Goal: Transaction & Acquisition: Register for event/course

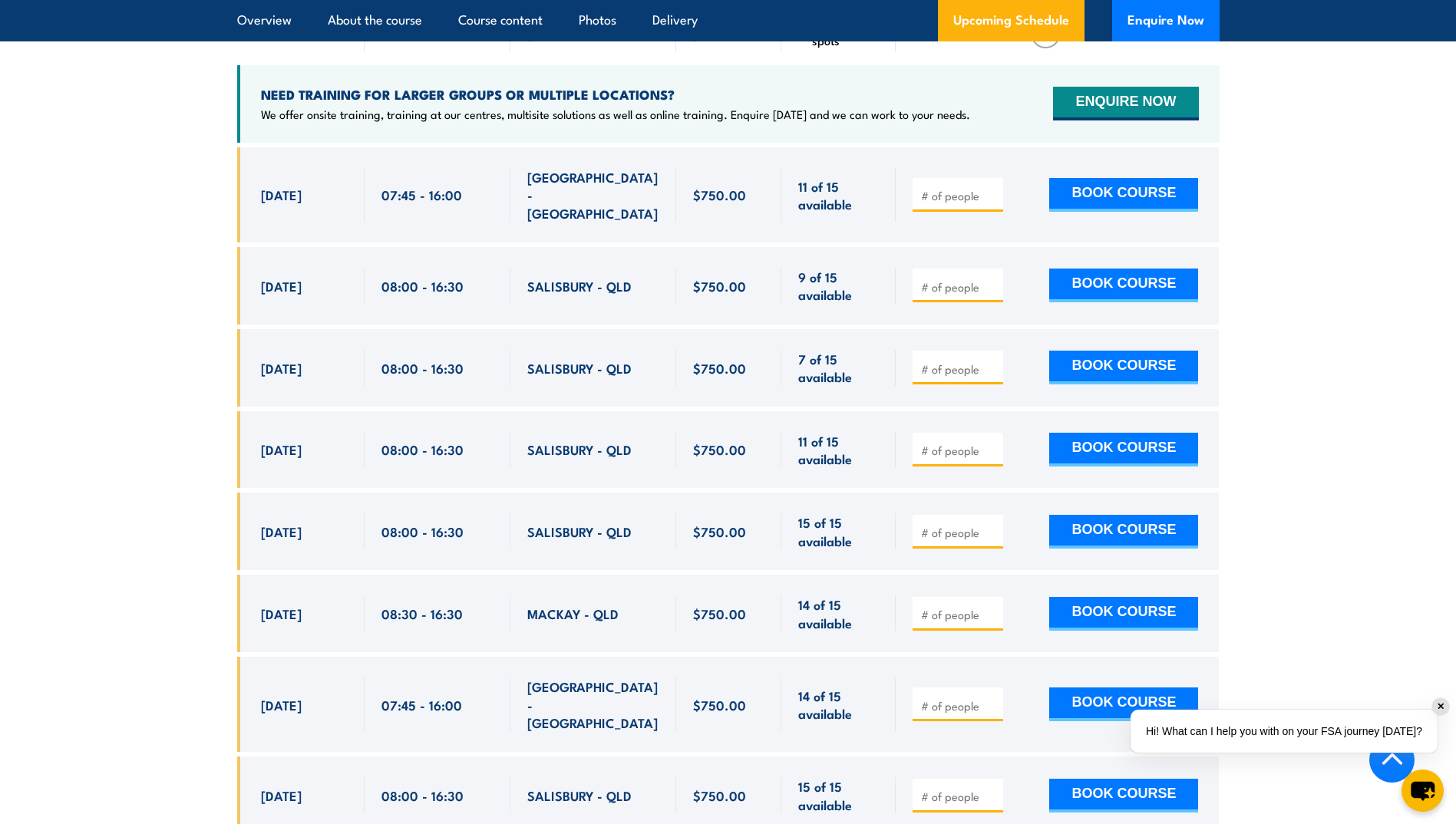
scroll to position [2588, 0]
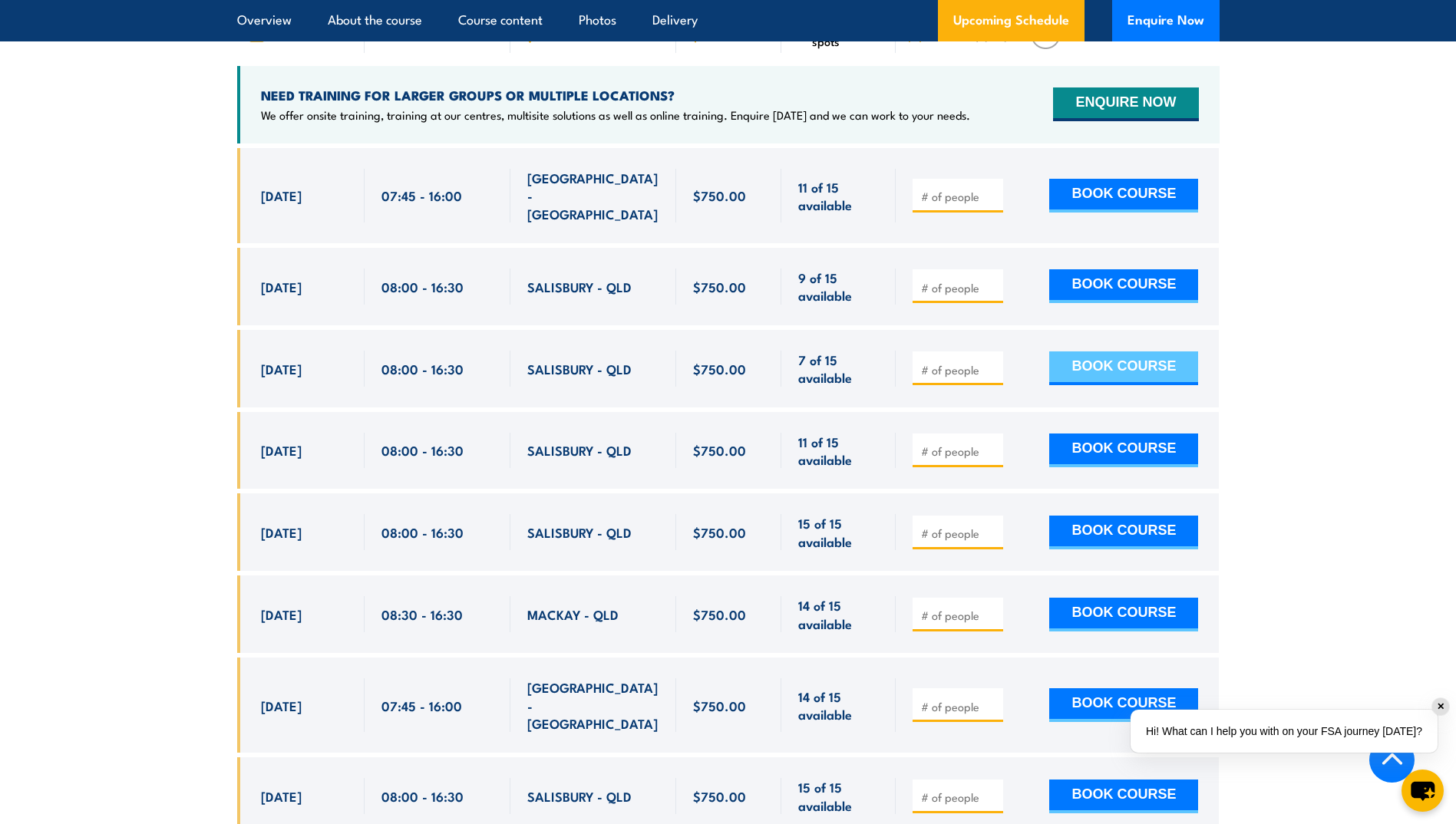
click at [1102, 367] on button "BOOK COURSE" at bounding box center [1124, 368] width 149 height 33
type input "1"
click at [1074, 363] on button "BOOK COURSE" at bounding box center [1124, 368] width 149 height 33
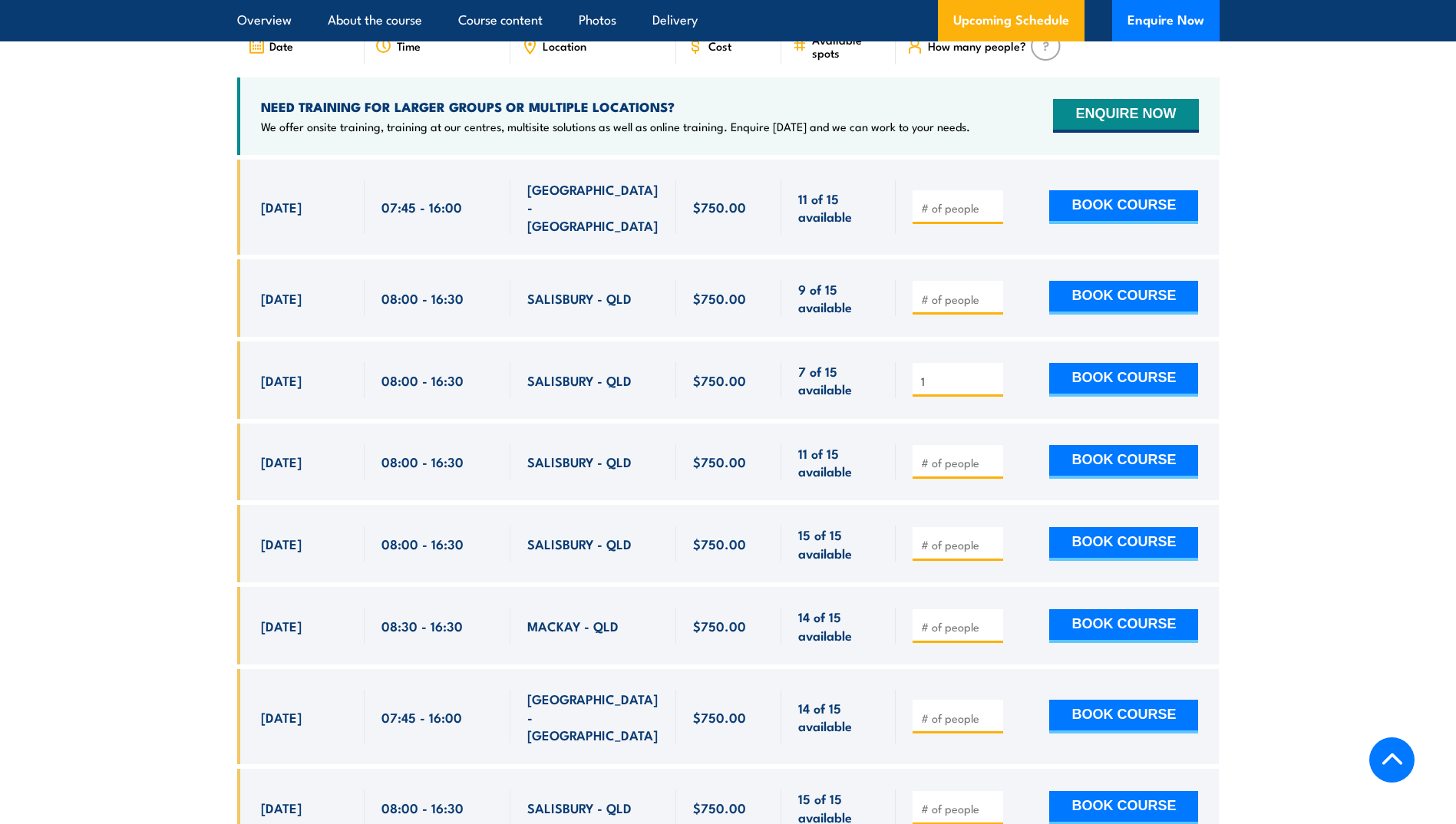
scroll to position [2588, 0]
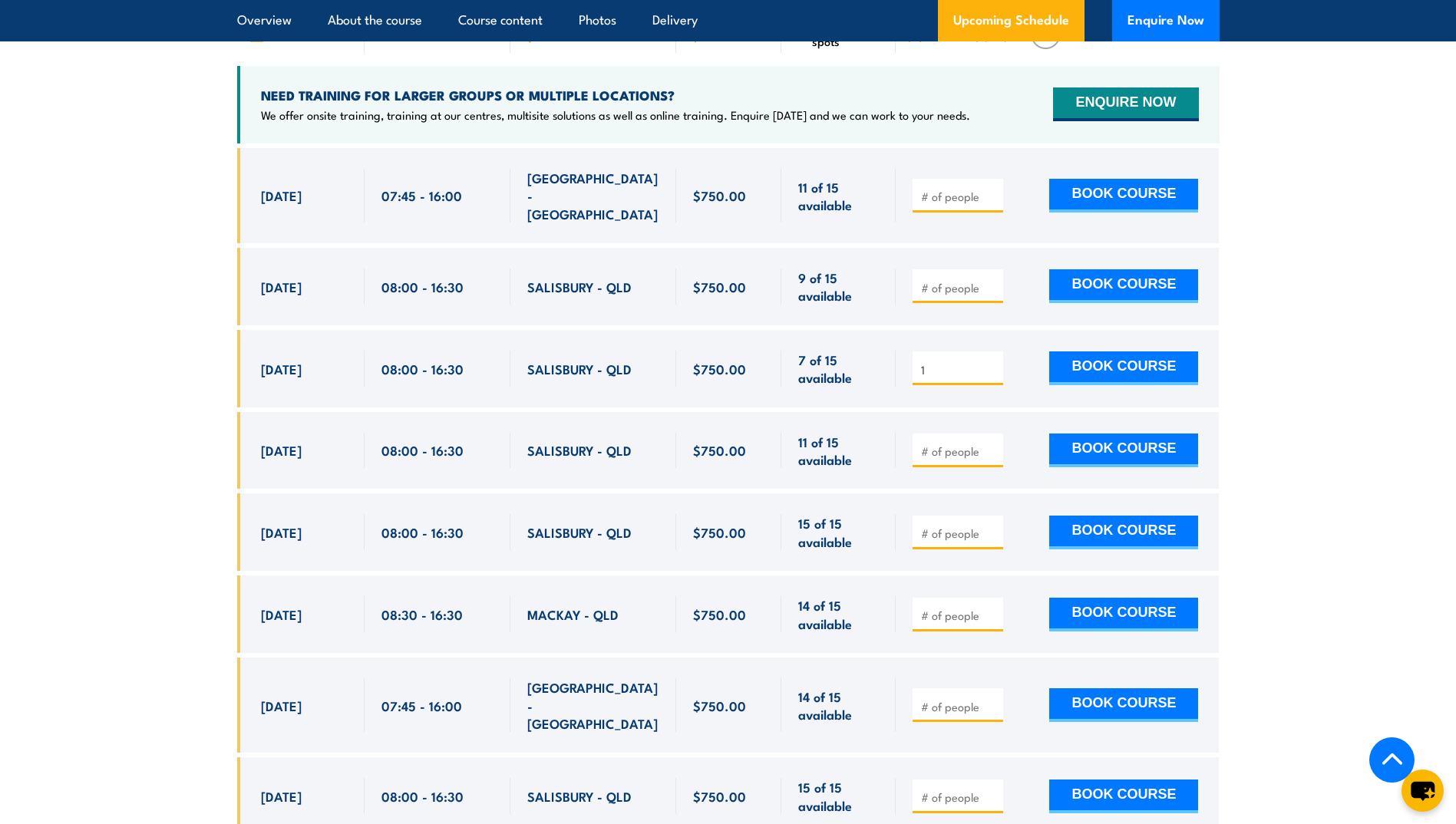
click at [949, 425] on div at bounding box center [1057, 451] width 323 height 78
click at [1108, 437] on button "BOOK COURSE" at bounding box center [1124, 450] width 149 height 33
click at [944, 433] on div at bounding box center [958, 450] width 90 height 33
click at [953, 446] on input "number" at bounding box center [959, 451] width 77 height 15
type input "1"
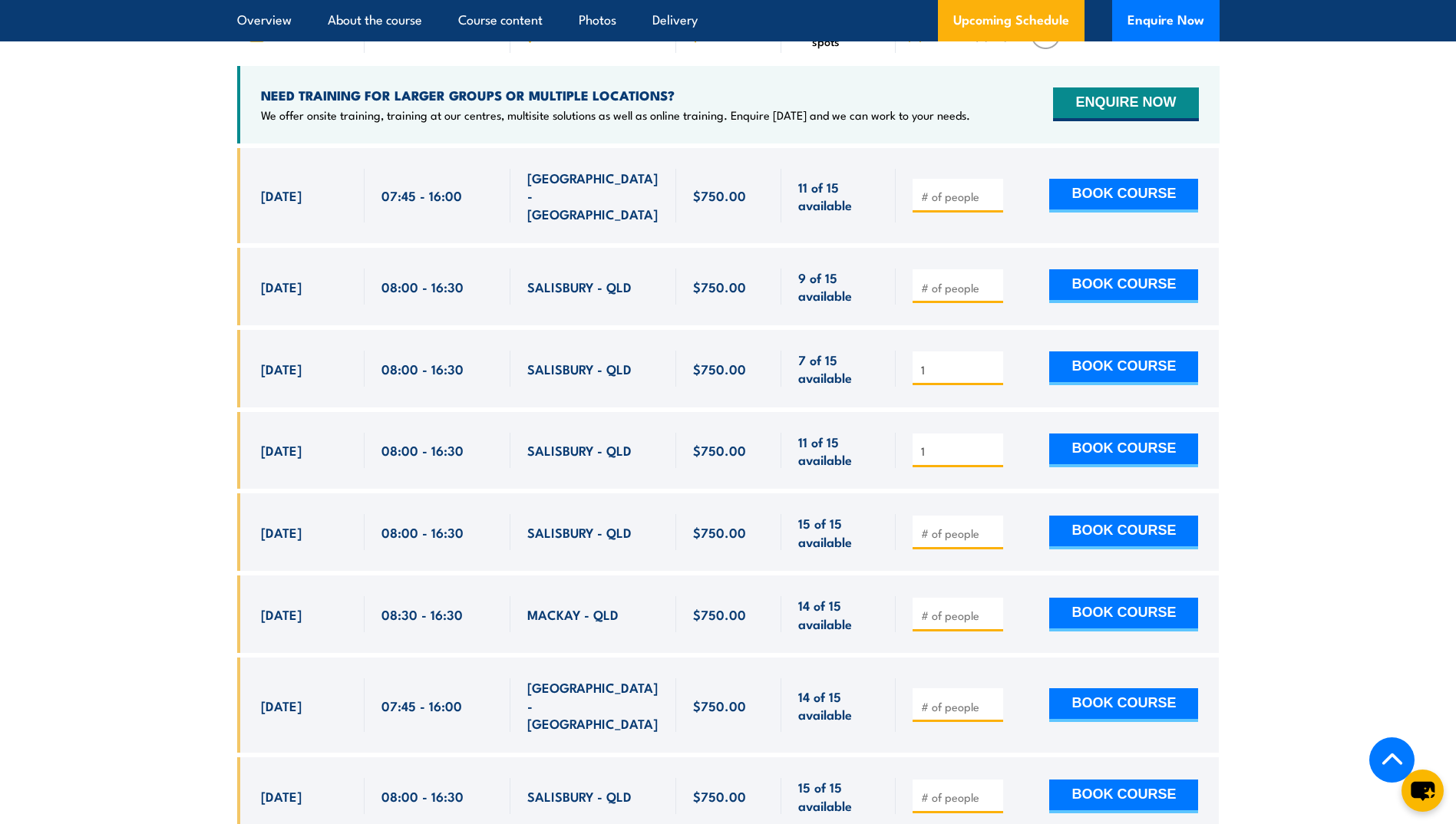
click at [992, 443] on input "1" at bounding box center [959, 451] width 77 height 15
click at [1062, 447] on button "BOOK COURSE" at bounding box center [1124, 450] width 149 height 33
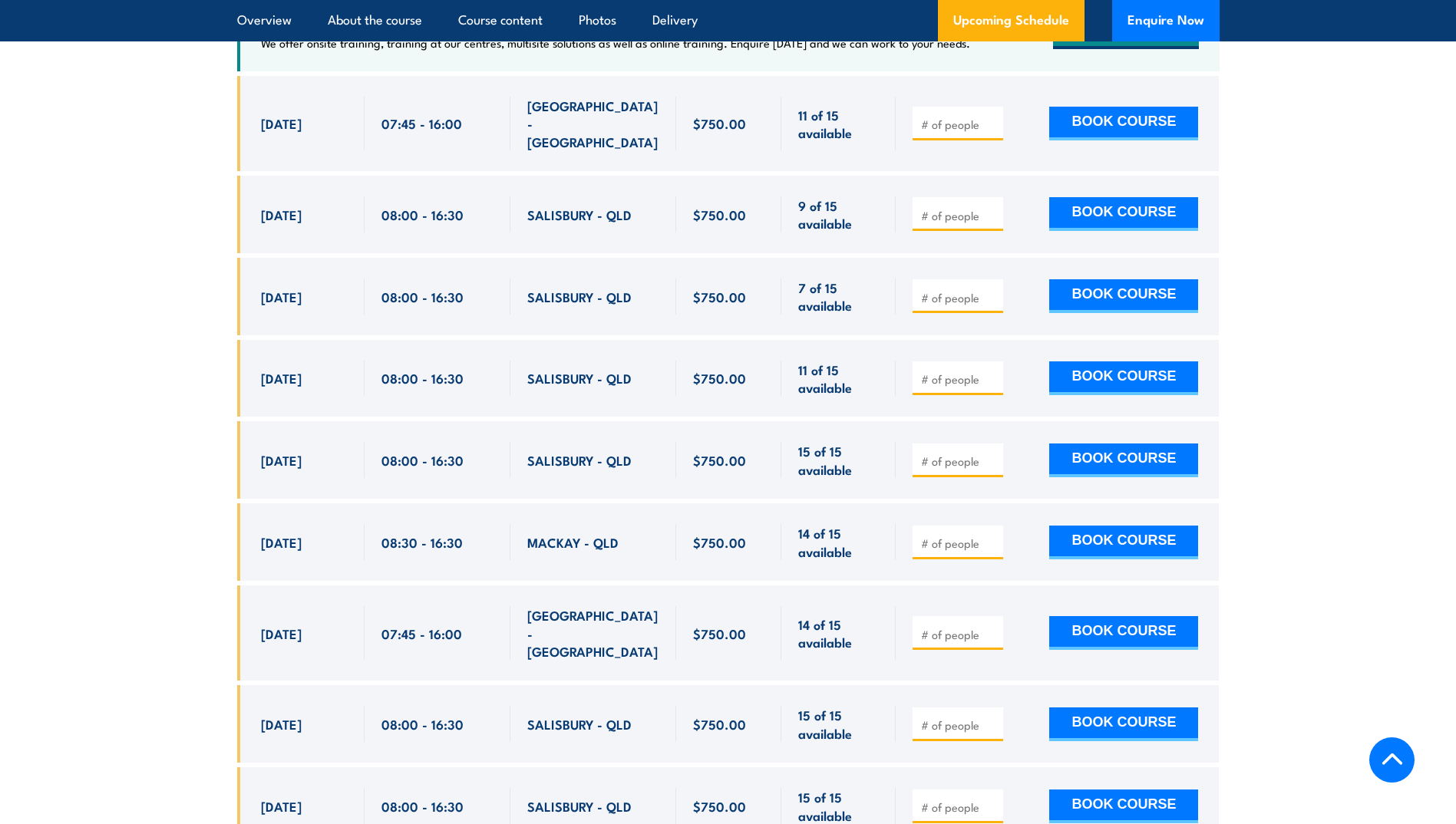
scroll to position [2665, 0]
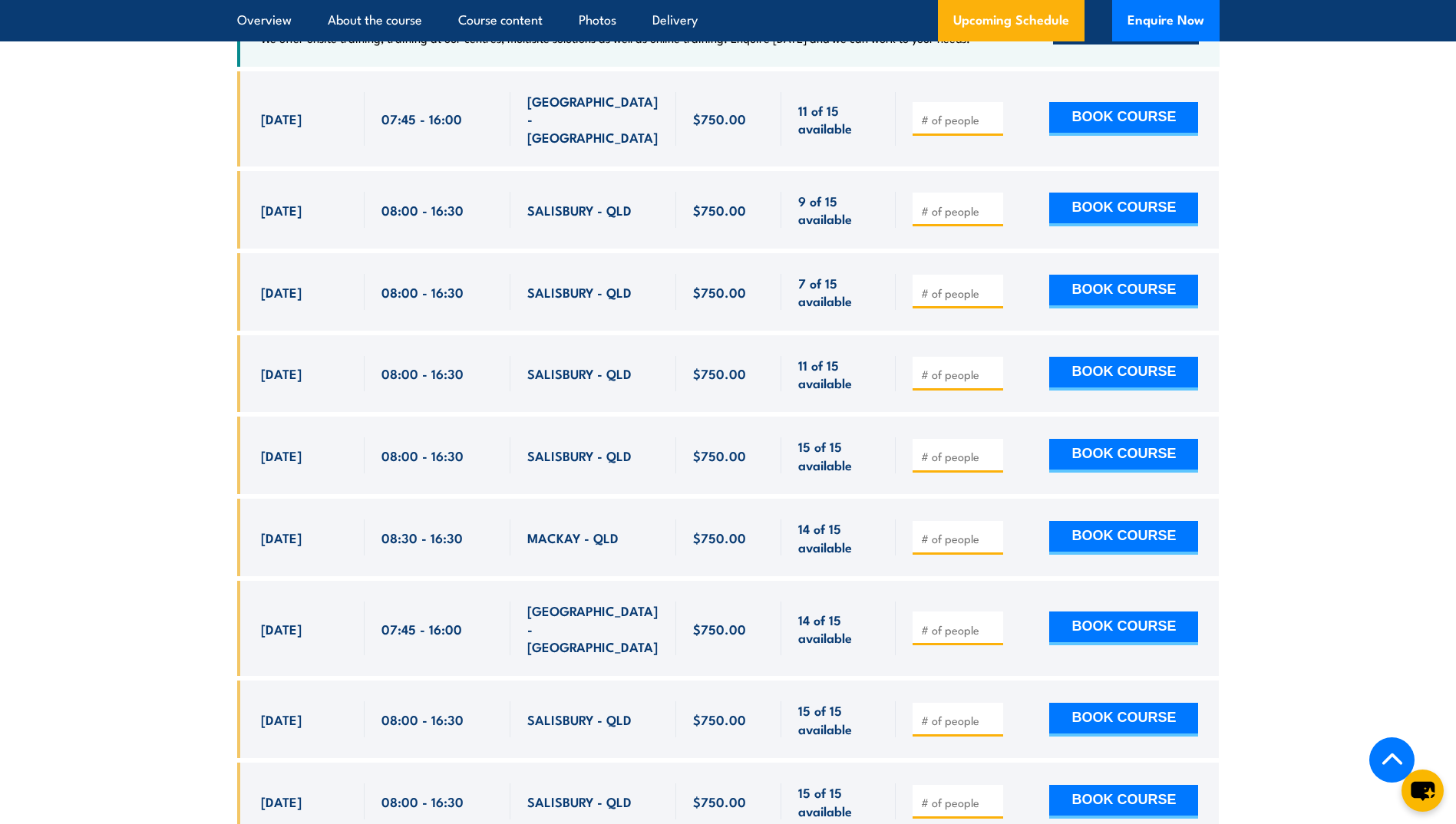
drag, startPoint x: 260, startPoint y: 615, endPoint x: 575, endPoint y: 625, distance: 315.2
click at [575, 625] on div "[DATE] 07:45 - 07:45" at bounding box center [728, 629] width 983 height 95
click at [965, 623] on input "number" at bounding box center [959, 630] width 77 height 15
type input "1"
click at [1075, 612] on button "BOOK COURSE" at bounding box center [1124, 629] width 149 height 33
